Goal: Task Accomplishment & Management: Manage account settings

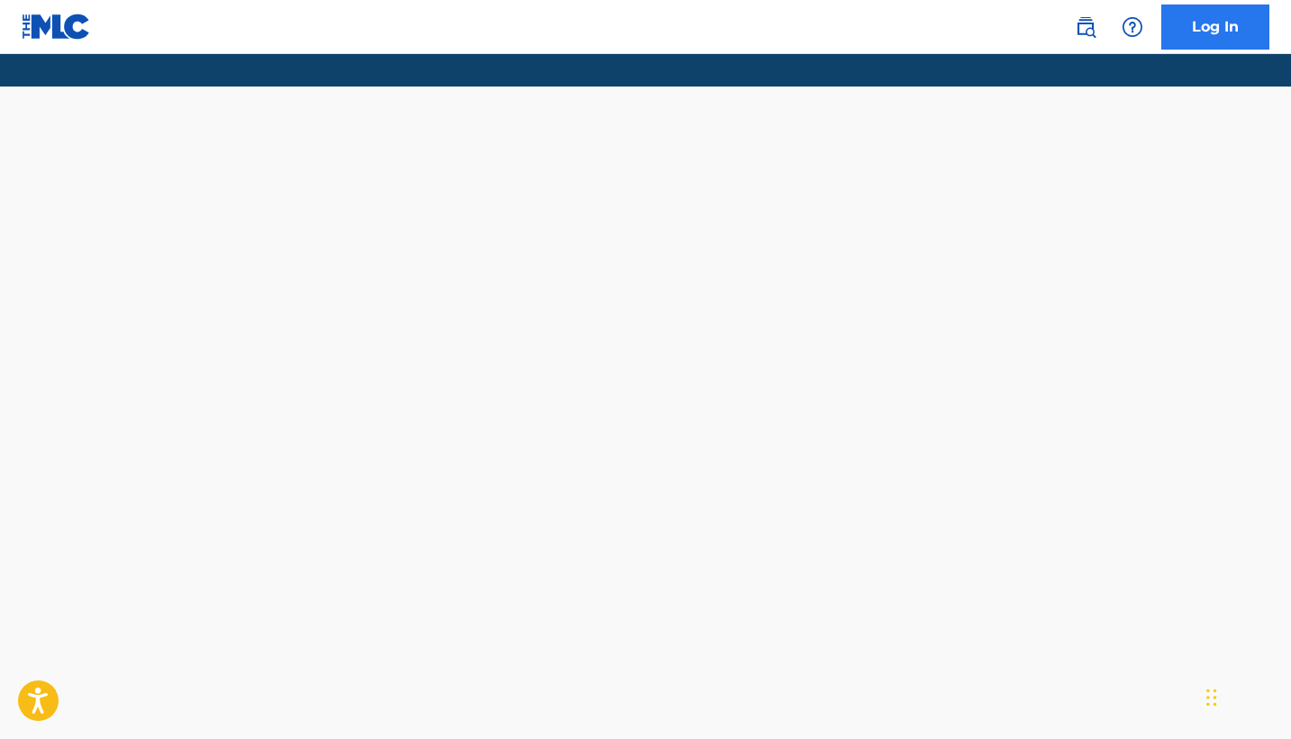
click at [1215, 39] on link "Log In" at bounding box center [1215, 27] width 108 height 45
click at [1185, 34] on link "Log In" at bounding box center [1215, 27] width 108 height 45
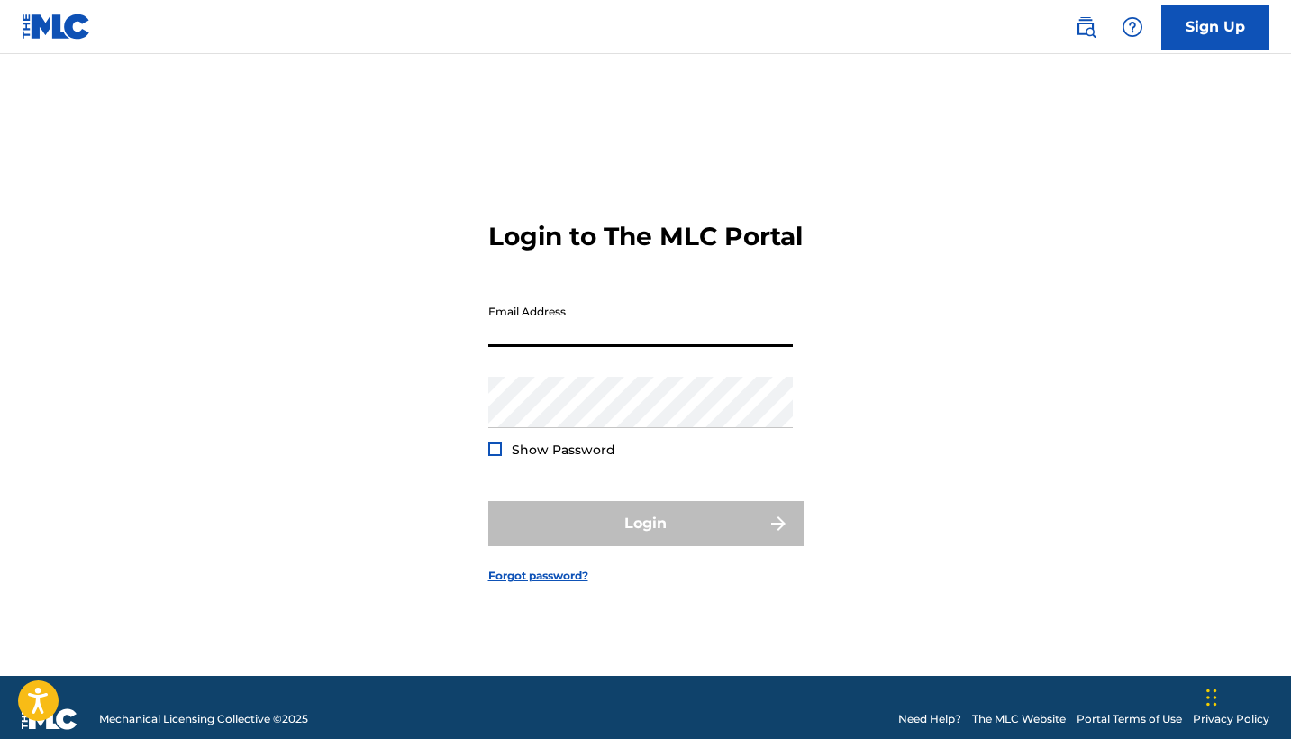
type input "[EMAIL_ADDRESS][DOMAIN_NAME]"
click at [645, 539] on button "Login" at bounding box center [645, 523] width 315 height 45
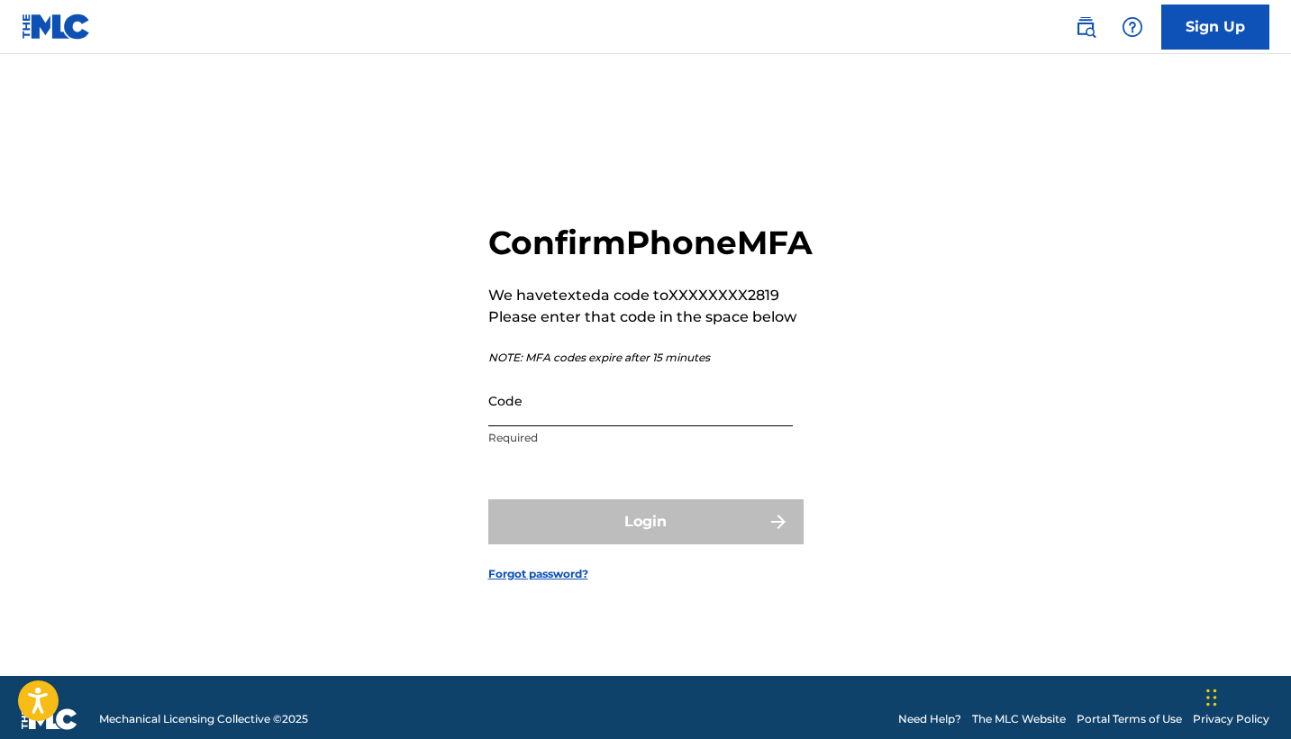
click at [527, 426] on input "Code" at bounding box center [640, 400] width 305 height 51
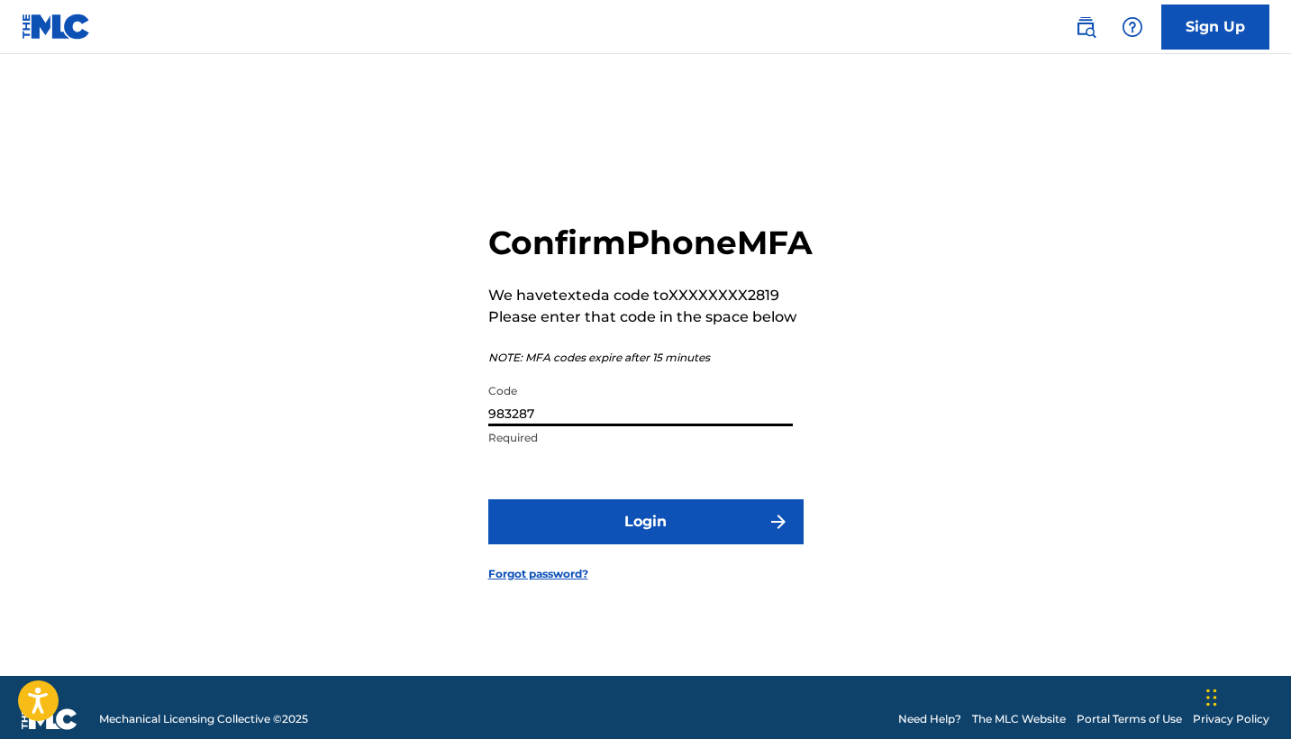
type input "983287"
click at [645, 541] on button "Login" at bounding box center [645, 521] width 315 height 45
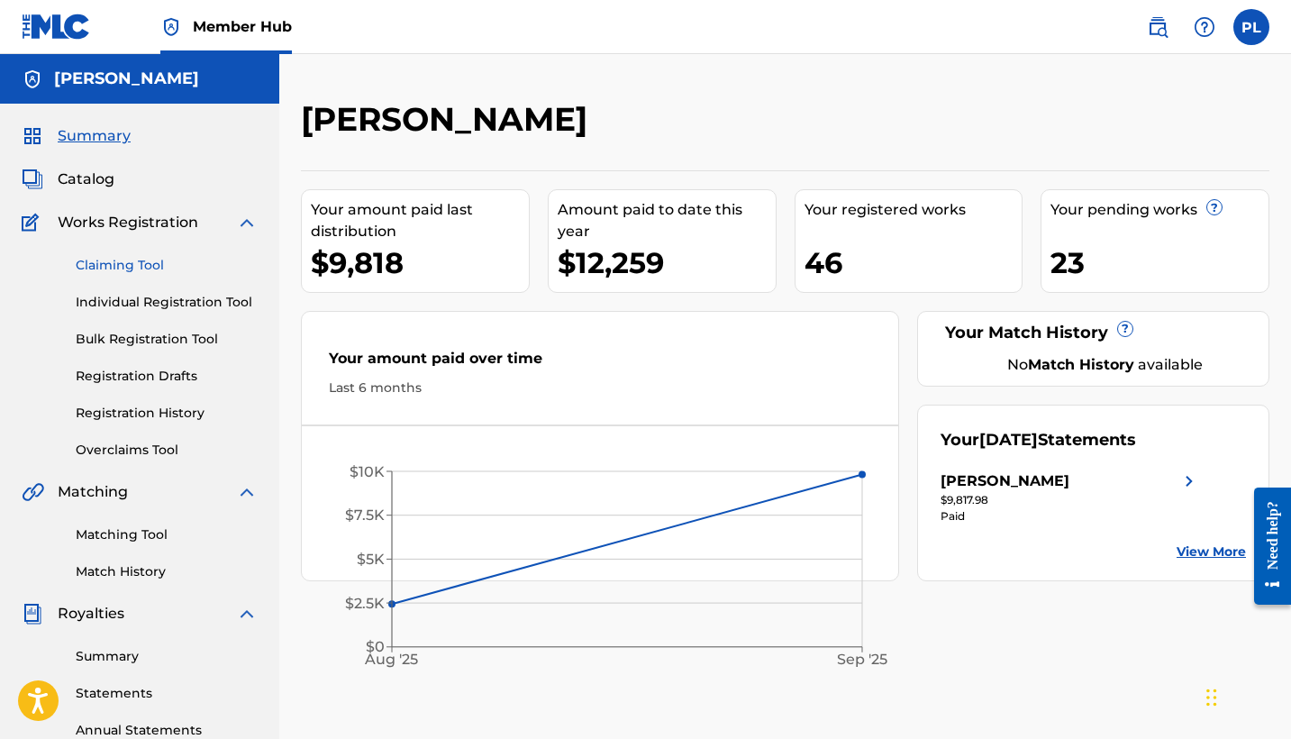
click at [115, 266] on link "Claiming Tool" at bounding box center [167, 265] width 182 height 19
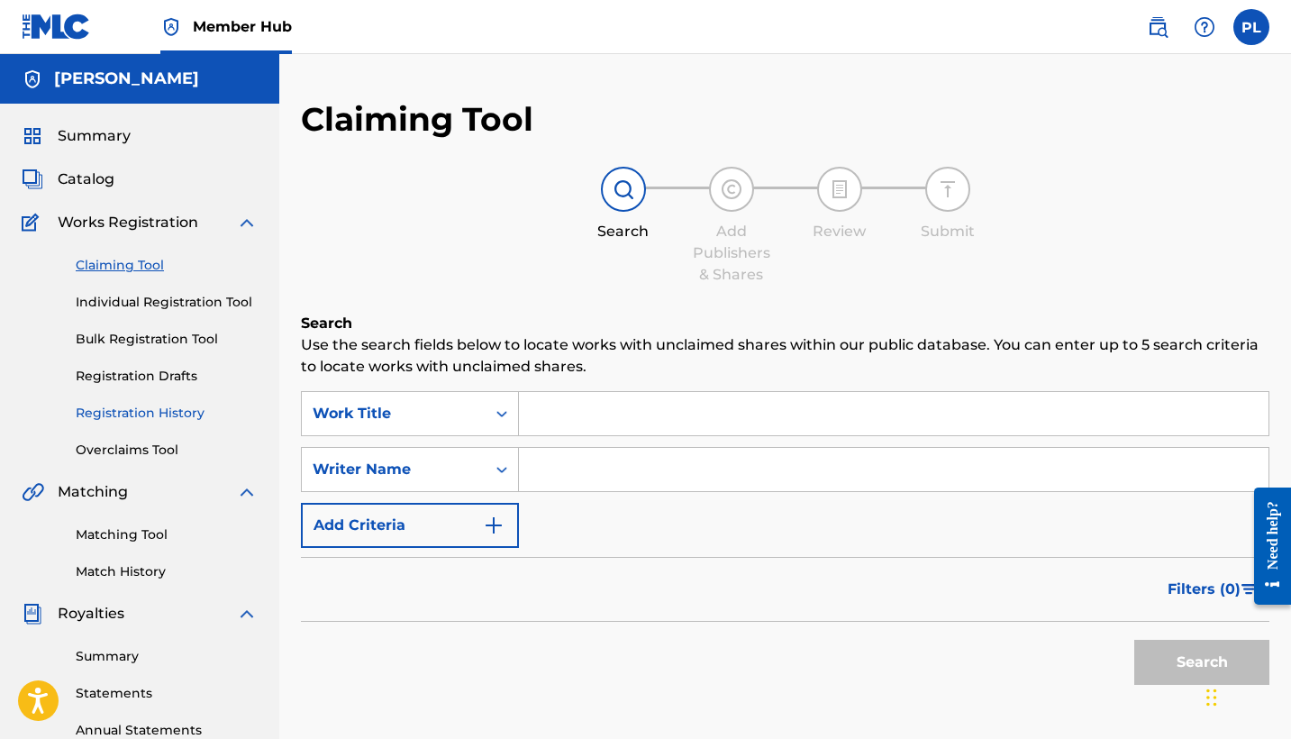
click at [119, 411] on link "Registration History" at bounding box center [167, 413] width 182 height 19
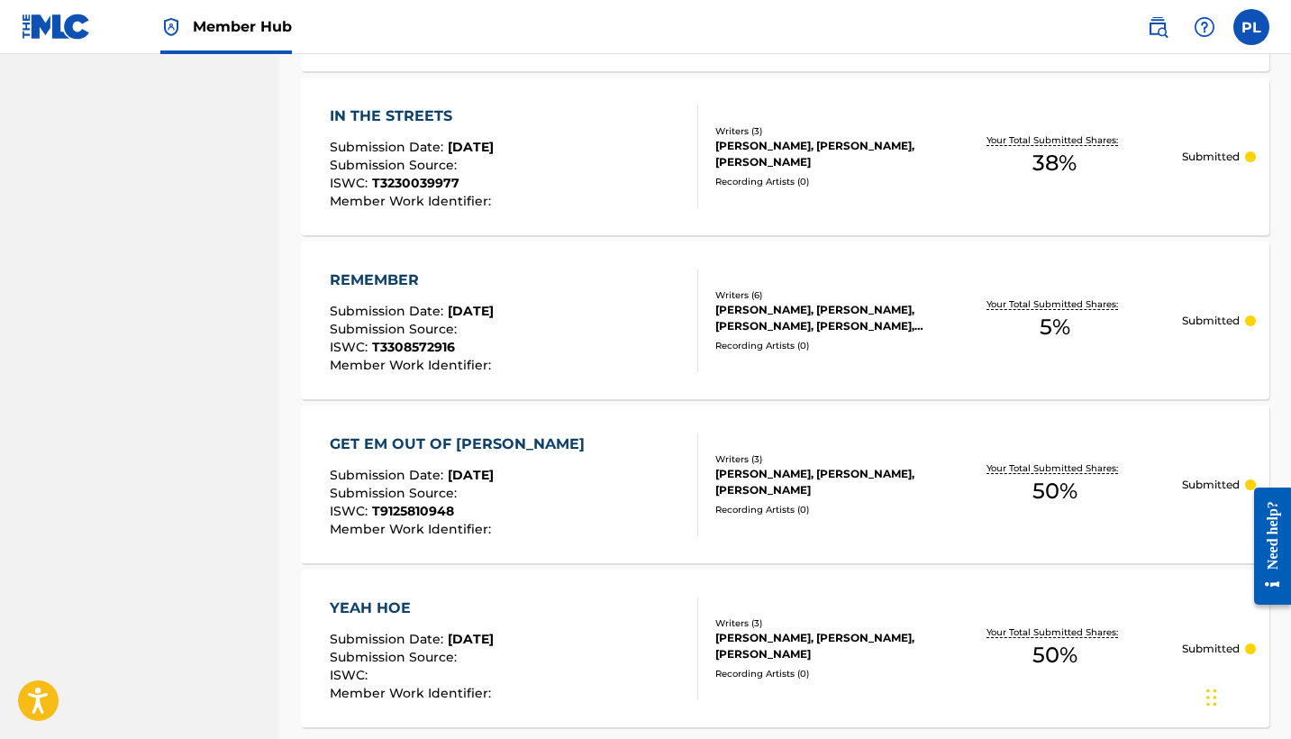
scroll to position [1536, 0]
